Goal: Task Accomplishment & Management: Use online tool/utility

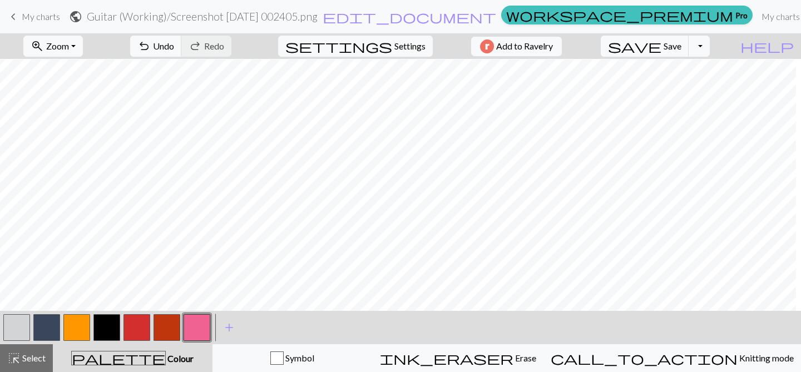
scroll to position [1074, 977]
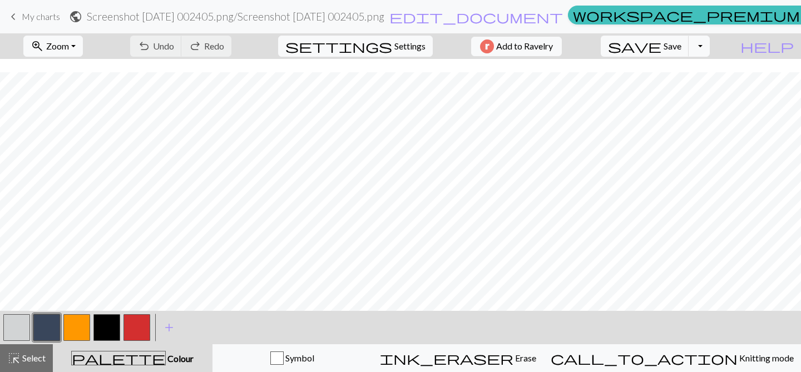
scroll to position [619, 512]
click at [83, 46] on button "zoom_in Zoom Zoom" at bounding box center [53, 46] width 60 height 21
click at [87, 146] on button "100%" at bounding box center [68, 151] width 88 height 18
click at [68, 46] on span "Zoom" at bounding box center [57, 46] width 23 height 11
click at [90, 133] on button "50%" at bounding box center [68, 134] width 88 height 18
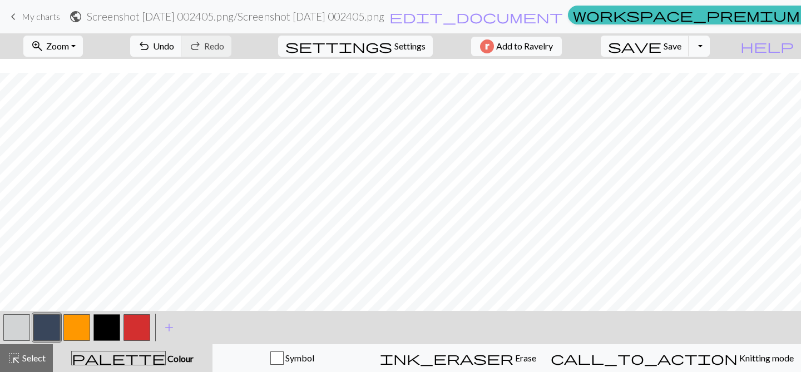
scroll to position [240, 72]
click at [83, 50] on button "zoom_in Zoom Zoom" at bounding box center [53, 46] width 60 height 21
click at [97, 159] on button "100%" at bounding box center [68, 151] width 88 height 18
click at [18, 320] on button "button" at bounding box center [16, 327] width 27 height 27
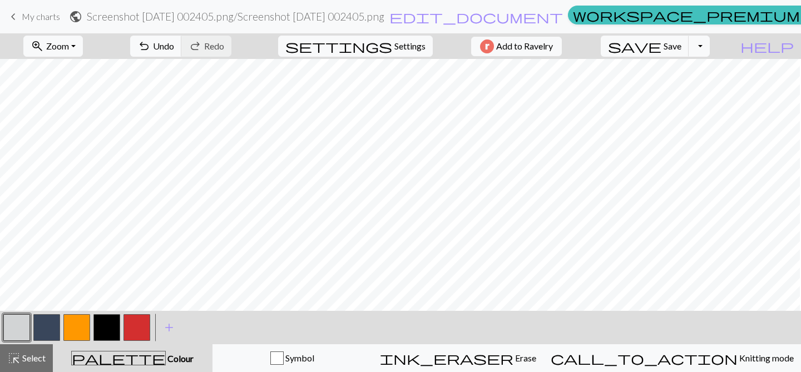
scroll to position [583, 761]
